Goal: Find specific page/section: Find specific page/section

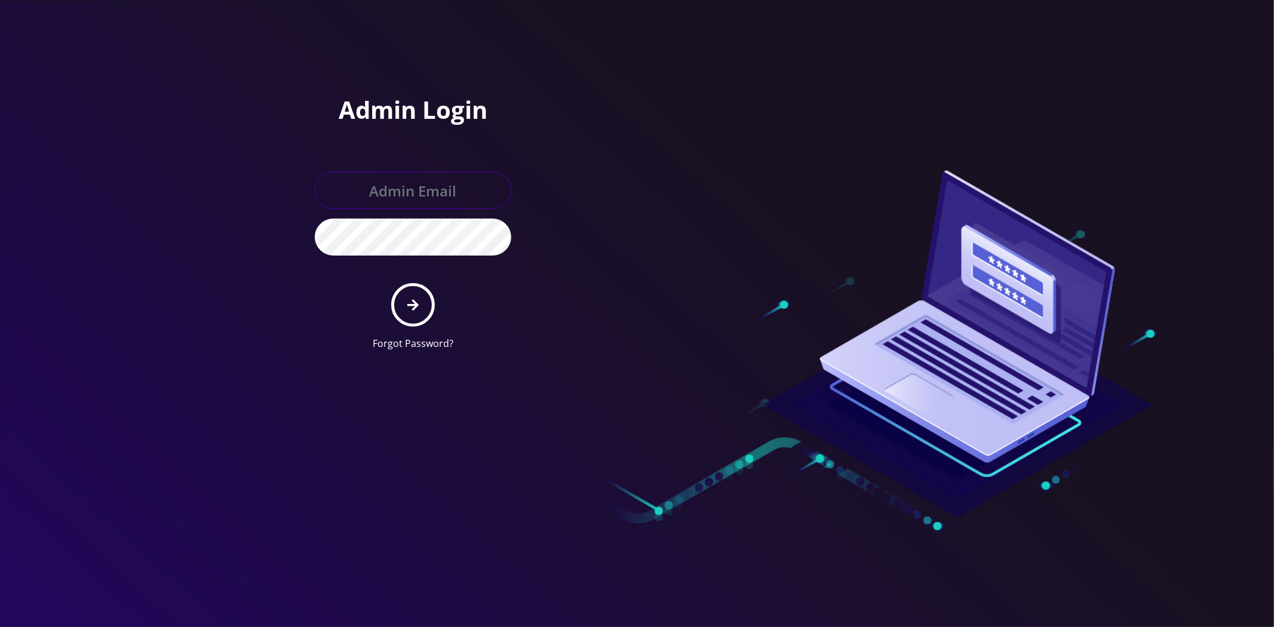
type input "[EMAIL_ADDRESS][DOMAIN_NAME]"
click at [413, 312] on button "submit" at bounding box center [413, 305] width 44 height 44
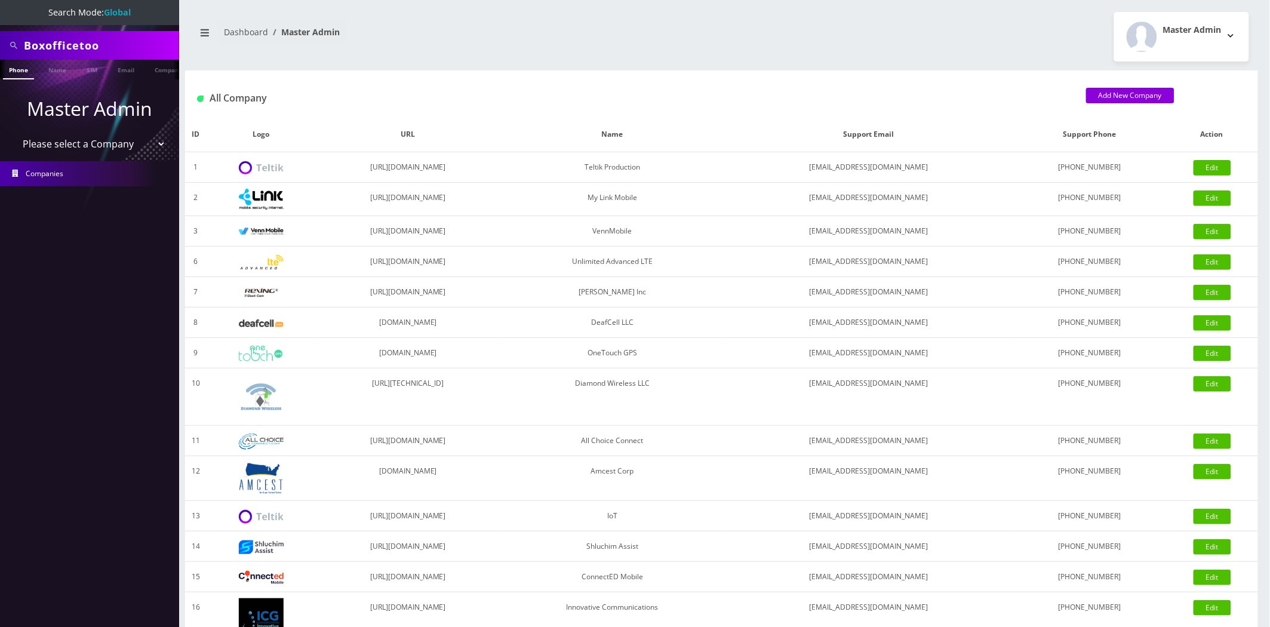
click at [116, 47] on input "Boxofficetoo" at bounding box center [100, 45] width 152 height 23
paste input "89148000011554083491"
type input "89148000011554083491"
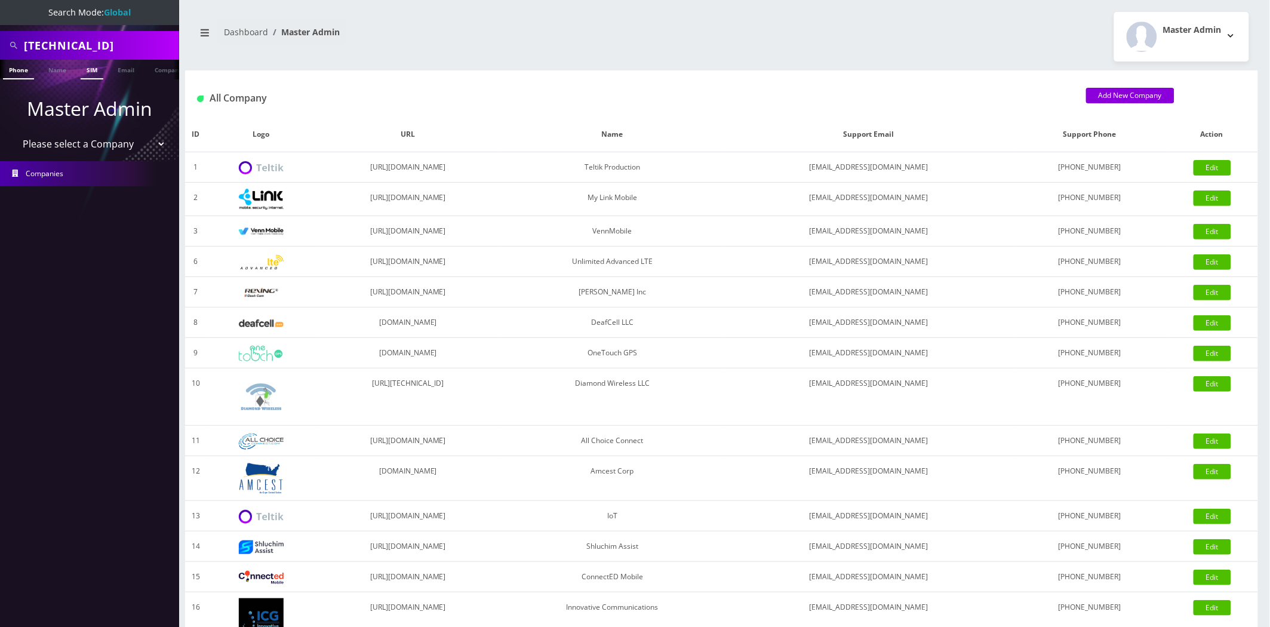
click at [94, 69] on link "SIM" at bounding box center [92, 70] width 23 height 20
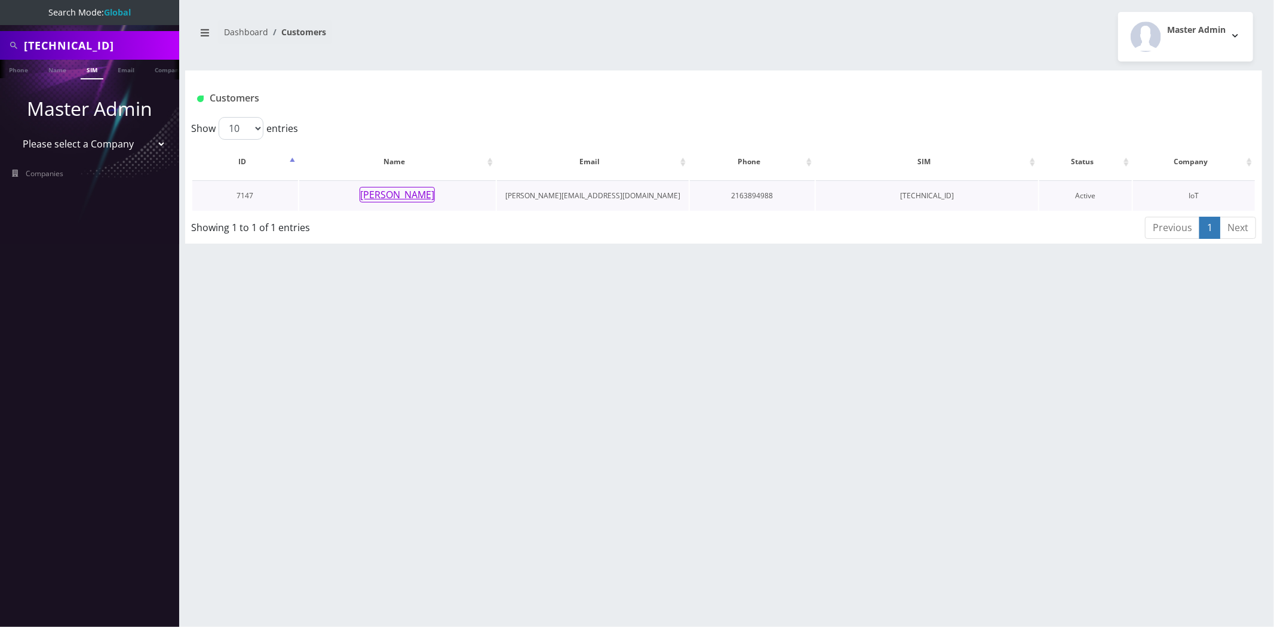
click at [417, 195] on button "[PERSON_NAME]" at bounding box center [397, 195] width 75 height 16
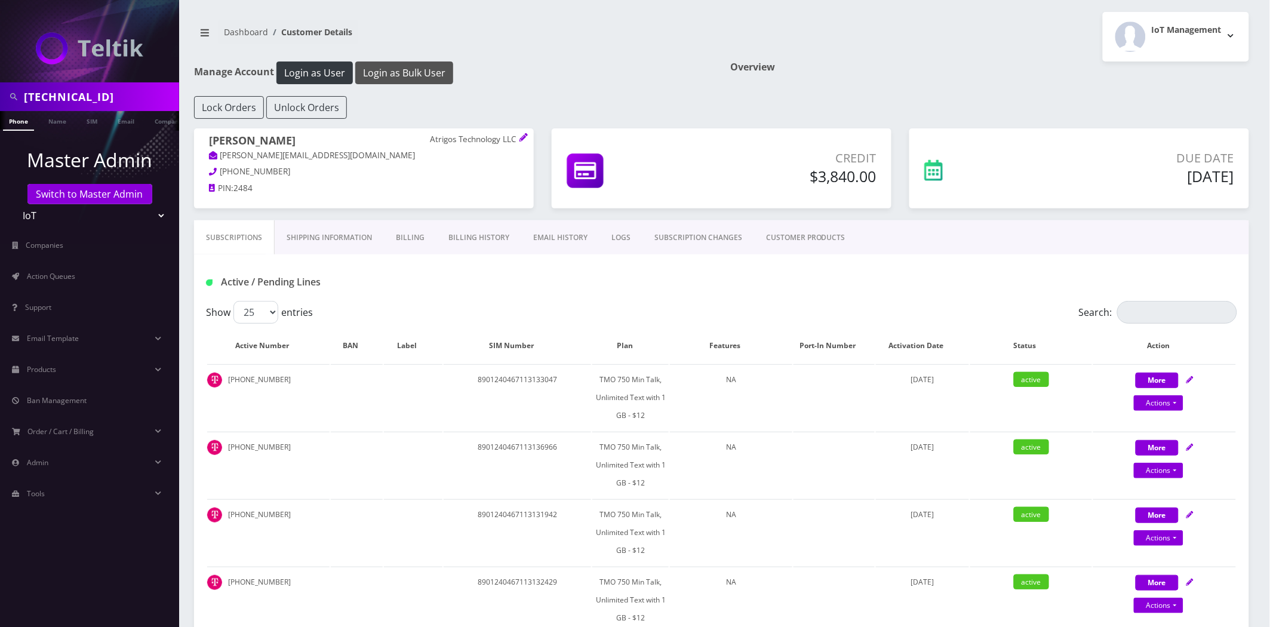
click at [407, 65] on button "Login as Bulk User" at bounding box center [404, 73] width 98 height 23
click at [470, 245] on link "Billing History" at bounding box center [479, 237] width 85 height 35
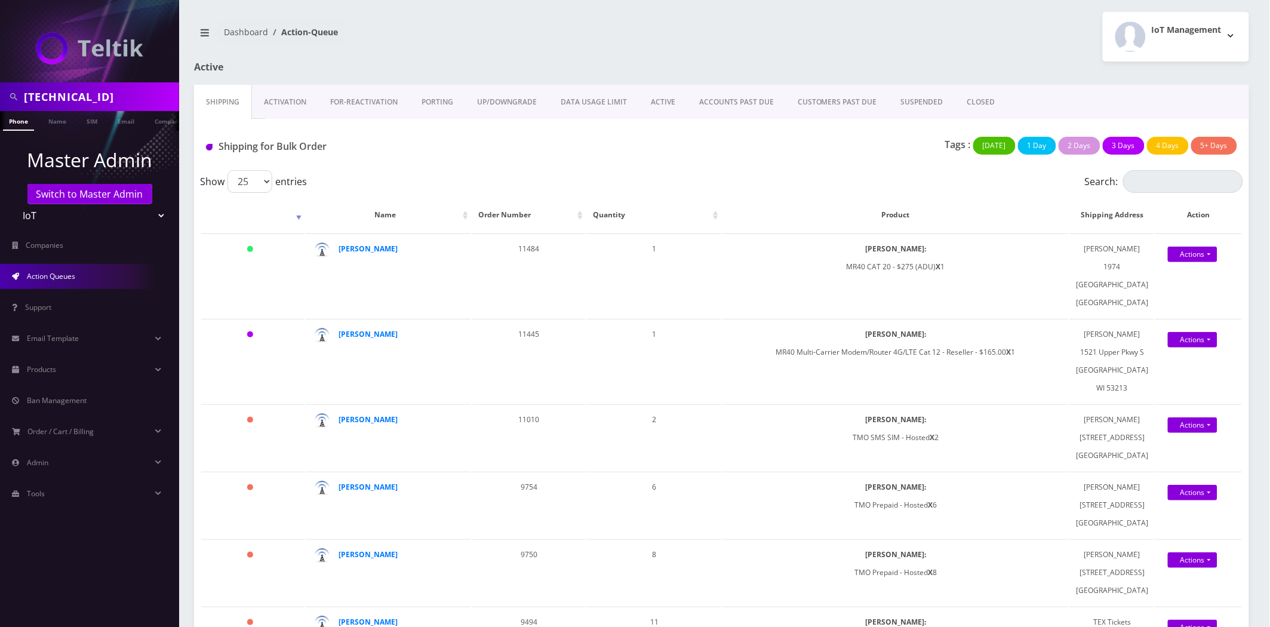
click at [360, 146] on div "Shipping for Bulk Order" at bounding box center [372, 149] width 350 height 24
drag, startPoint x: 216, startPoint y: 50, endPoint x: 223, endPoint y: 54, distance: 8.3
click at [217, 50] on nav "Dashboard Action-Queue" at bounding box center [453, 37] width 519 height 34
click at [275, 103] on link "Activation" at bounding box center [285, 102] width 66 height 35
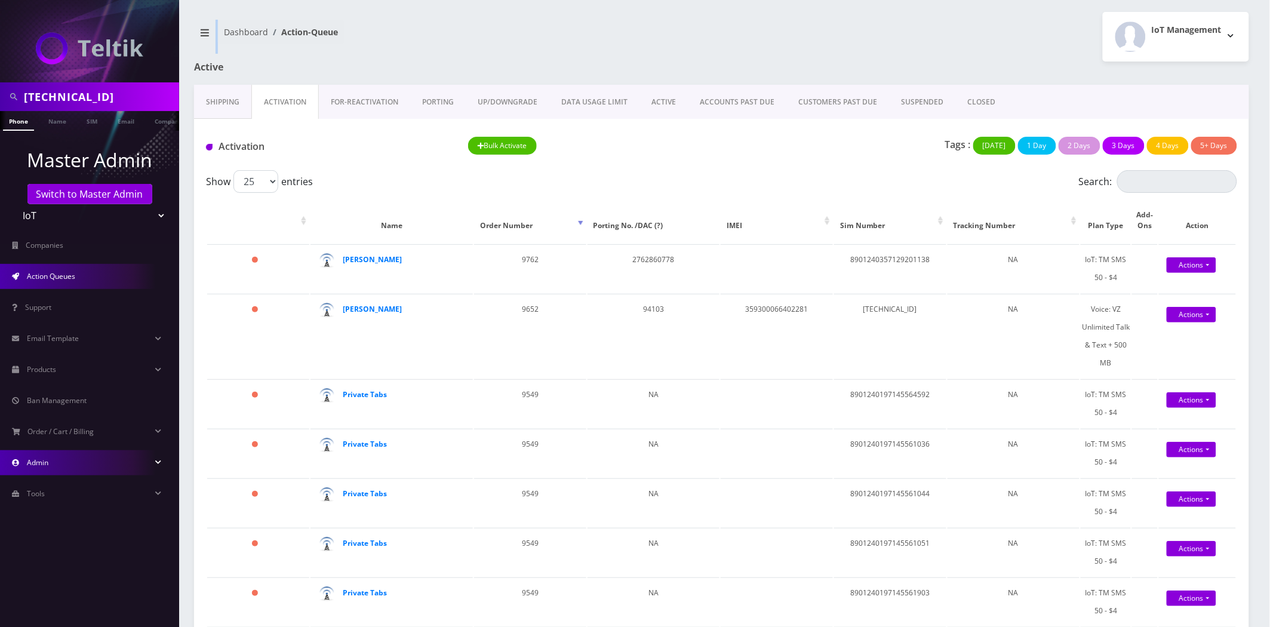
click at [54, 466] on link "Admin" at bounding box center [89, 462] width 179 height 25
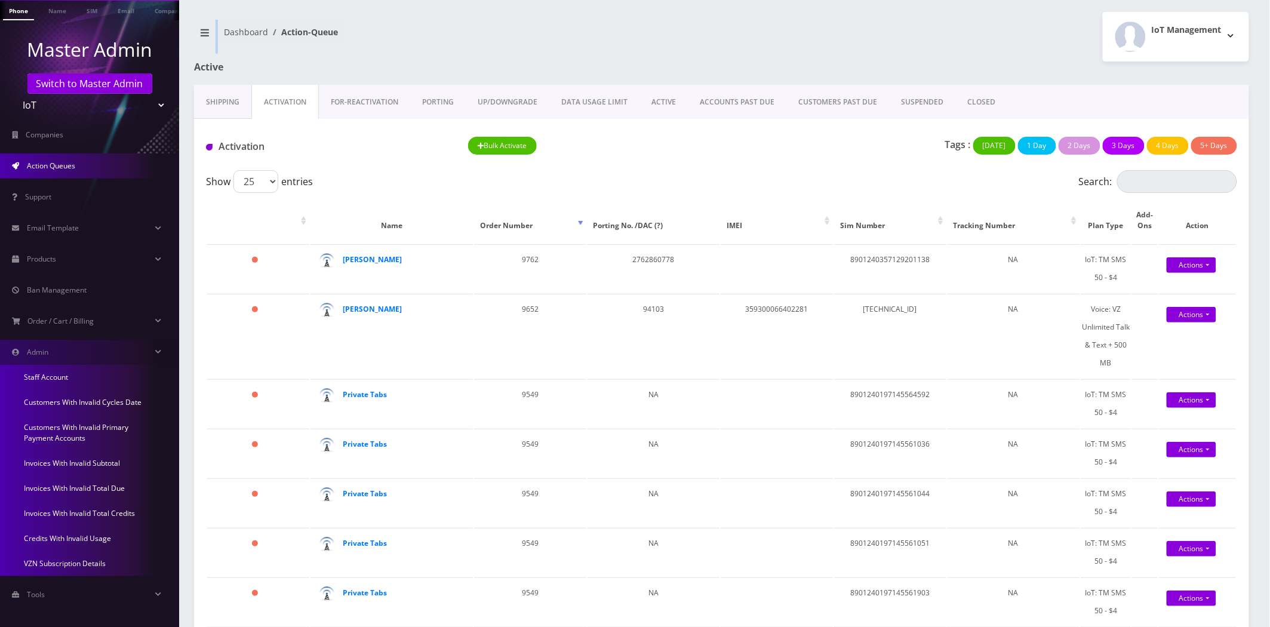
scroll to position [115, 0]
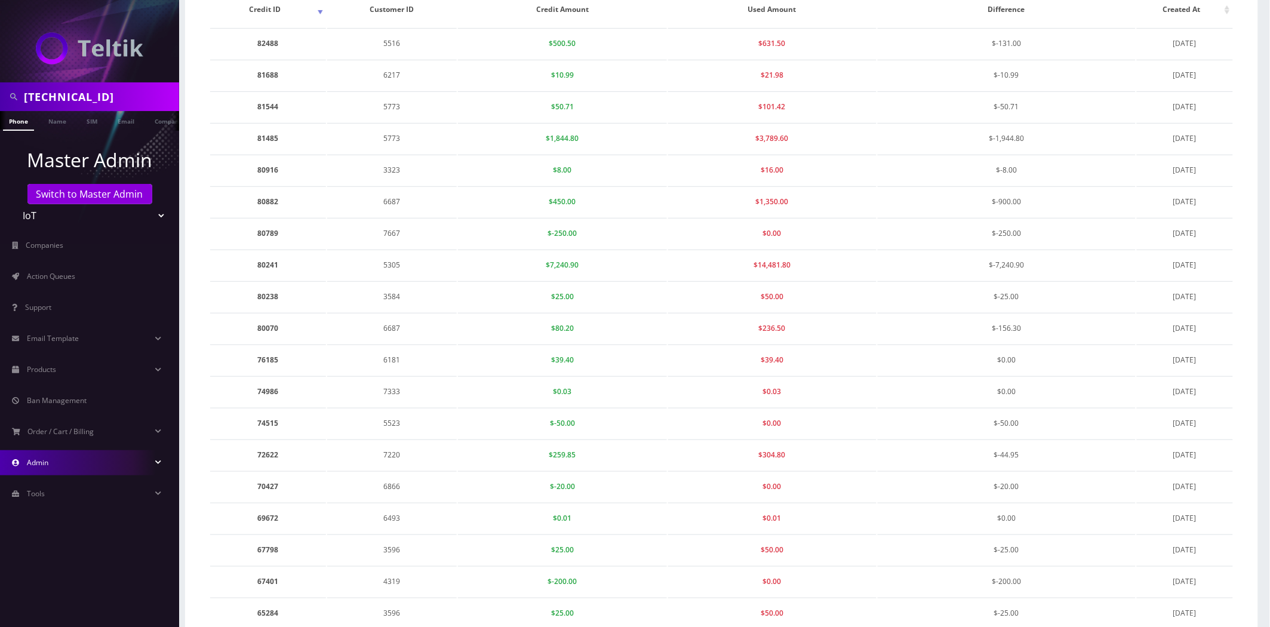
drag, startPoint x: 712, startPoint y: 382, endPoint x: 702, endPoint y: 403, distance: 23.0
